Goal: Task Accomplishment & Management: Use online tool/utility

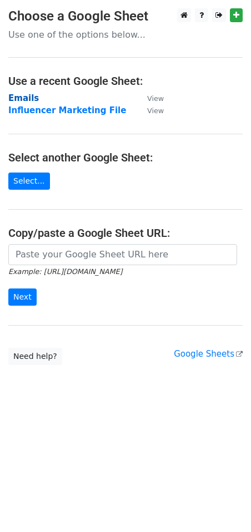
click at [19, 98] on strong "Emails" at bounding box center [23, 98] width 31 height 10
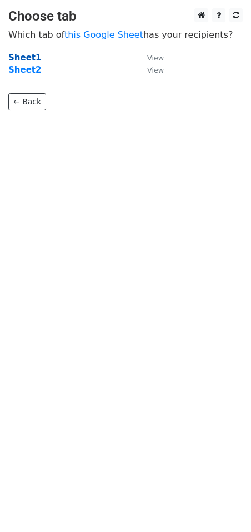
click at [23, 56] on strong "Sheet1" at bounding box center [24, 58] width 33 height 10
